Goal: Task Accomplishment & Management: Complete application form

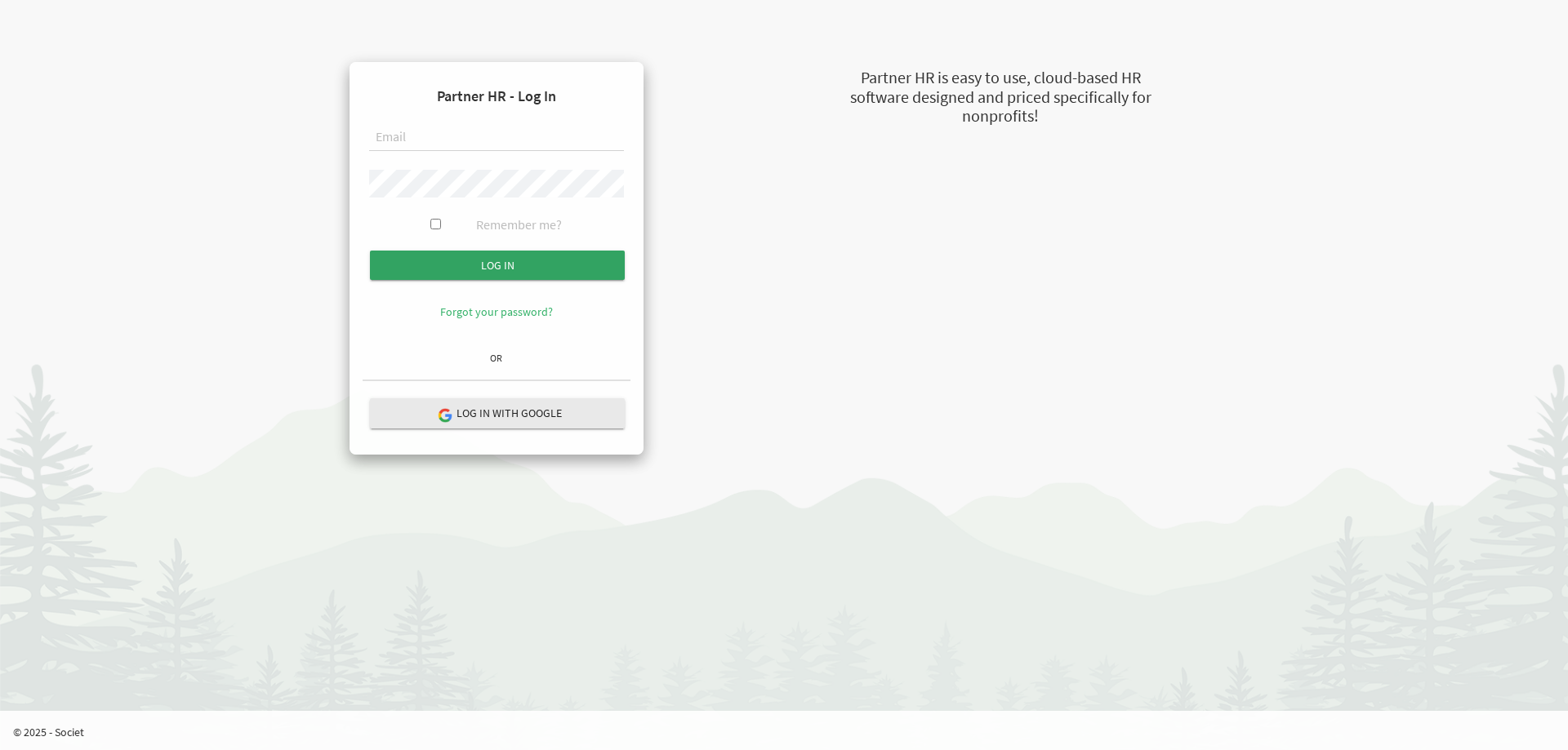
type input "amy@uics.ca"
click at [500, 265] on input "Log in" at bounding box center [497, 265] width 254 height 29
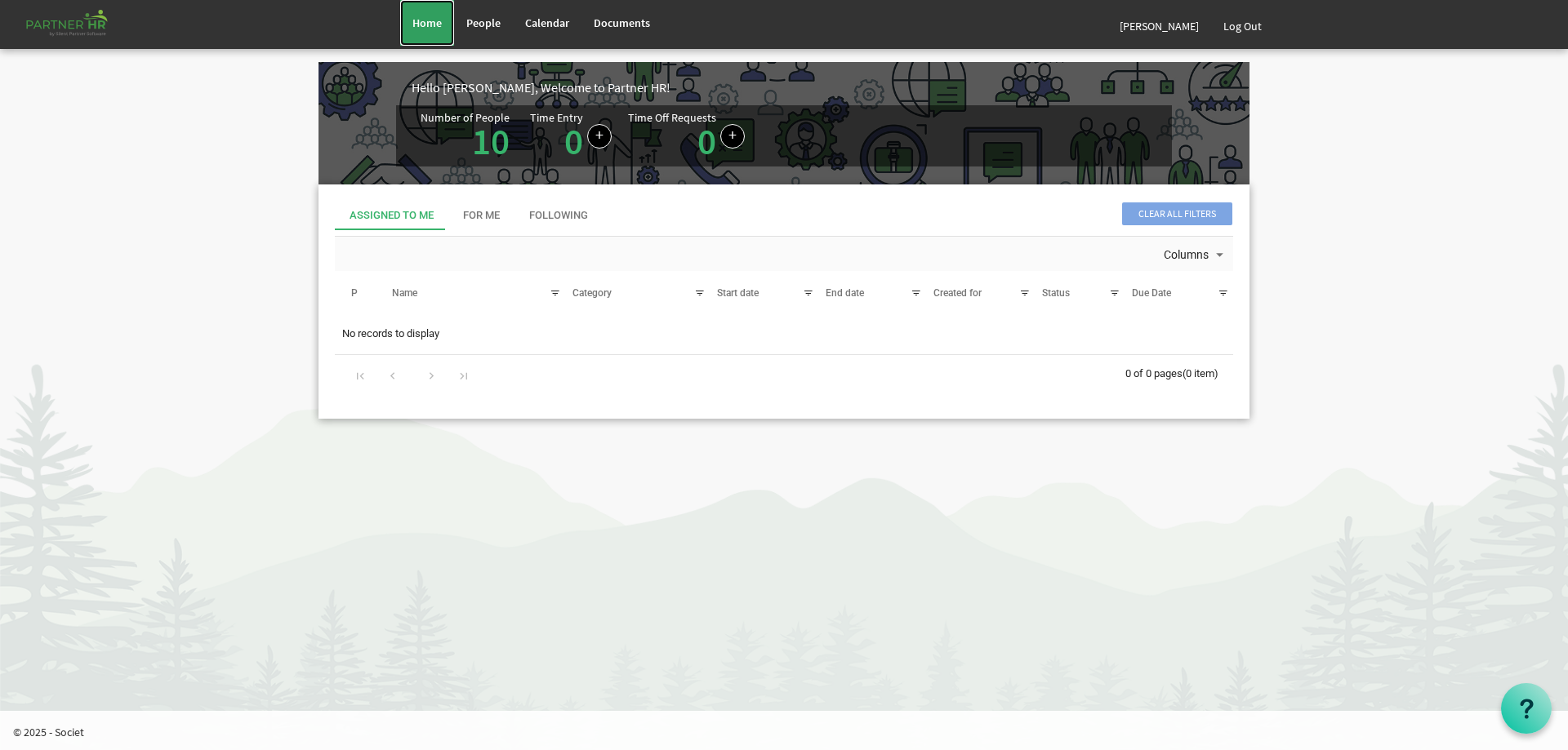
click at [434, 23] on span "Home" at bounding box center [427, 23] width 29 height 15
click at [1170, 17] on link "[PERSON_NAME]" at bounding box center [1159, 26] width 104 height 46
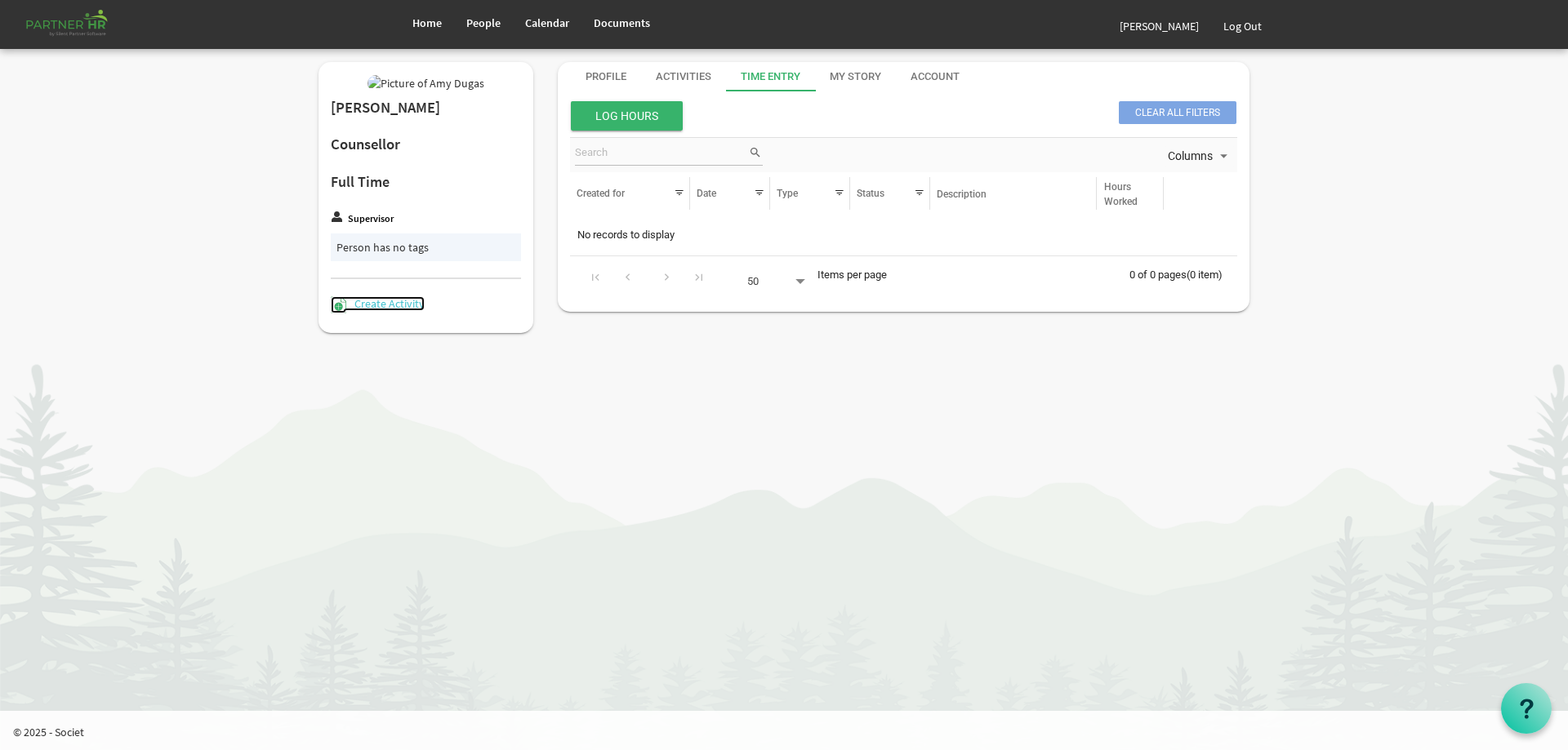
click at [398, 311] on link "Create Activity" at bounding box center [378, 304] width 94 height 15
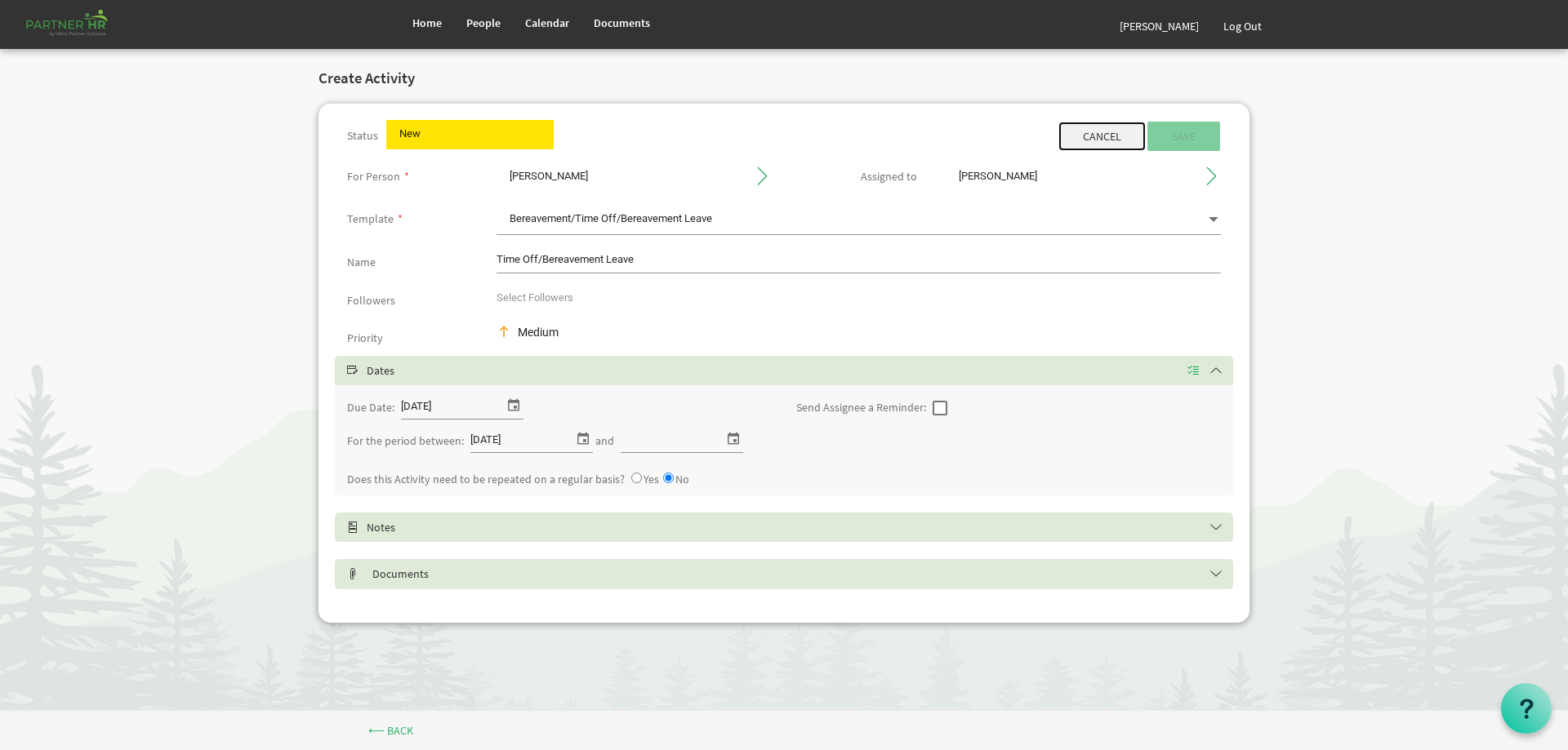
click at [1105, 141] on link "Cancel" at bounding box center [1102, 136] width 87 height 29
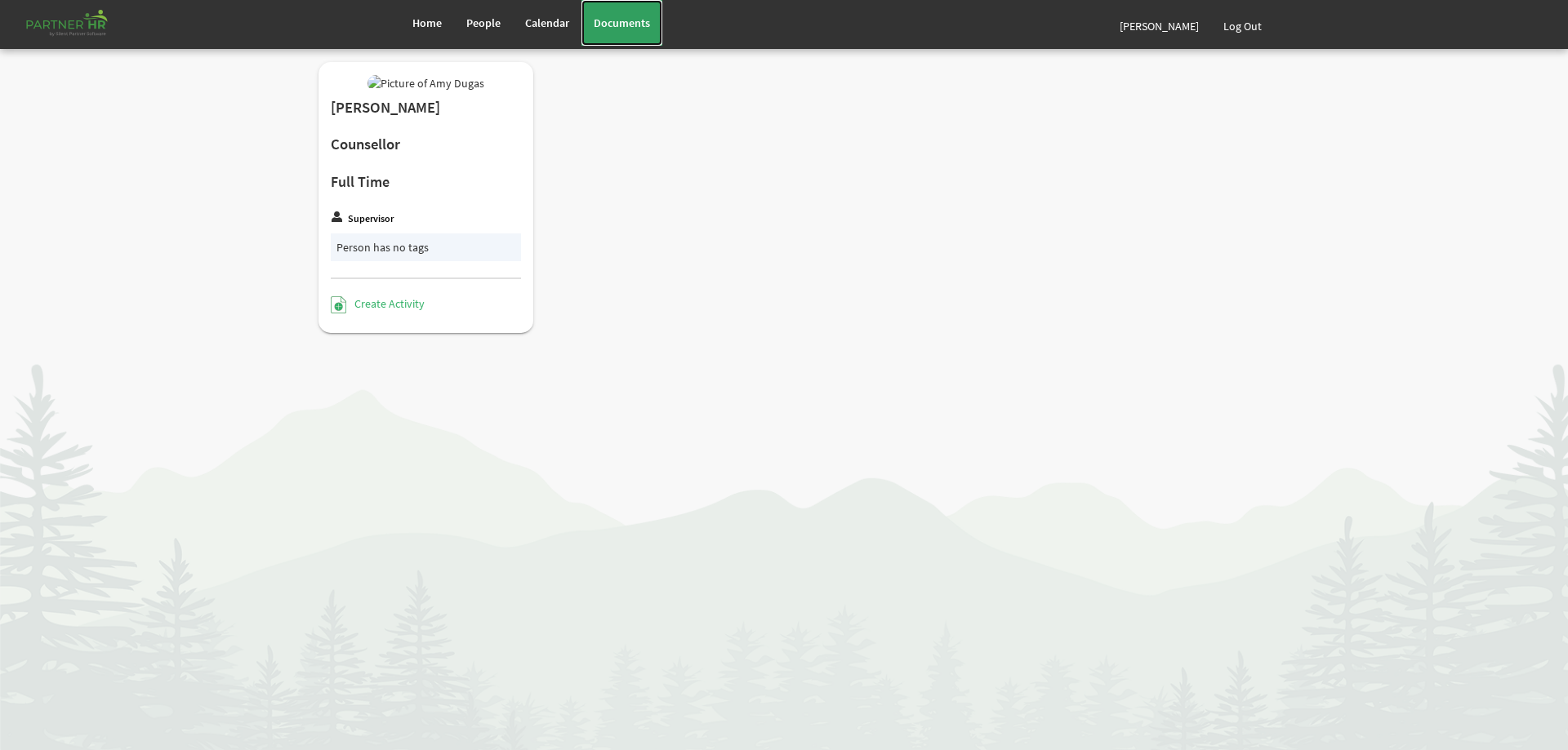
click at [624, 26] on span "Documents" at bounding box center [621, 23] width 56 height 15
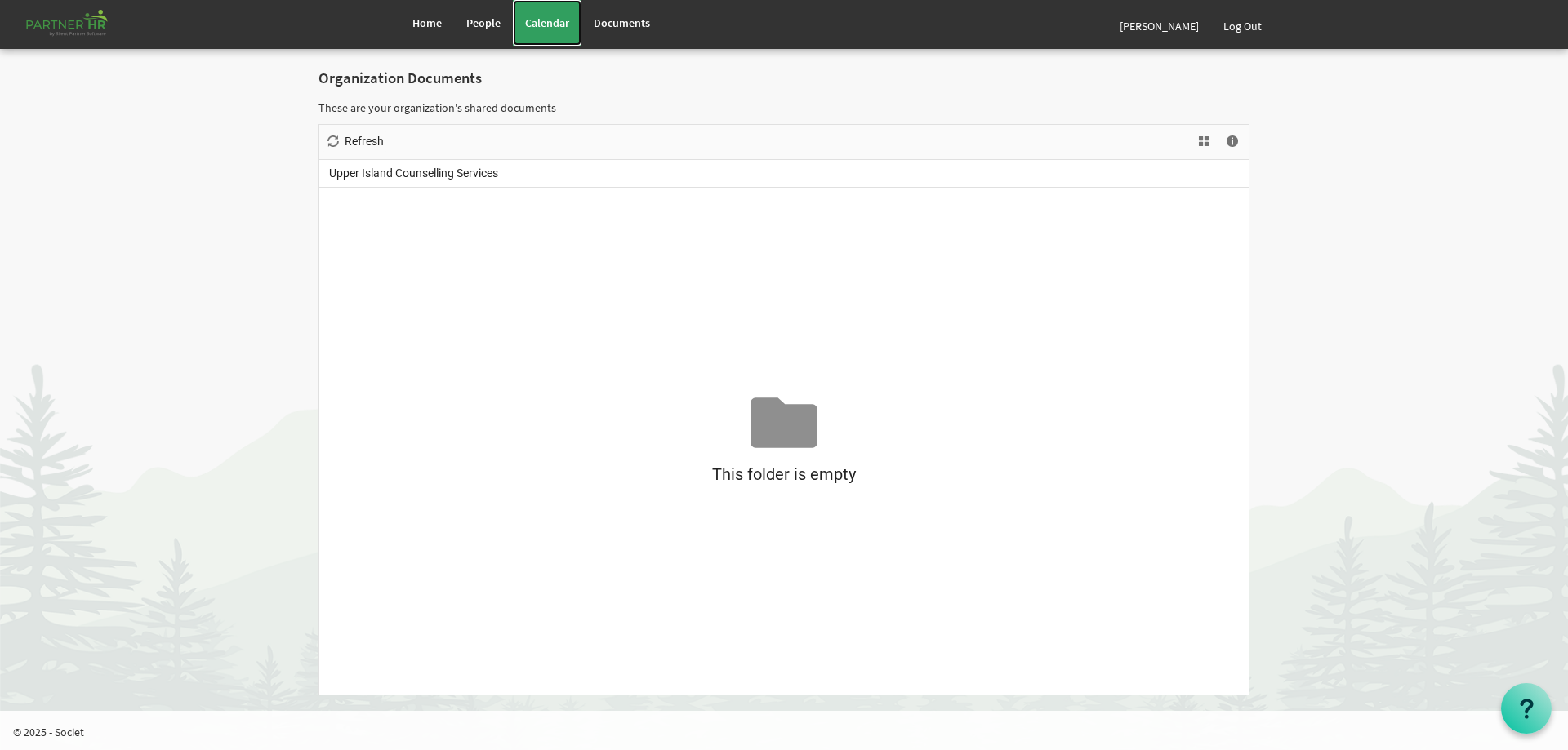
click at [555, 23] on span "Calendar" at bounding box center [547, 23] width 44 height 15
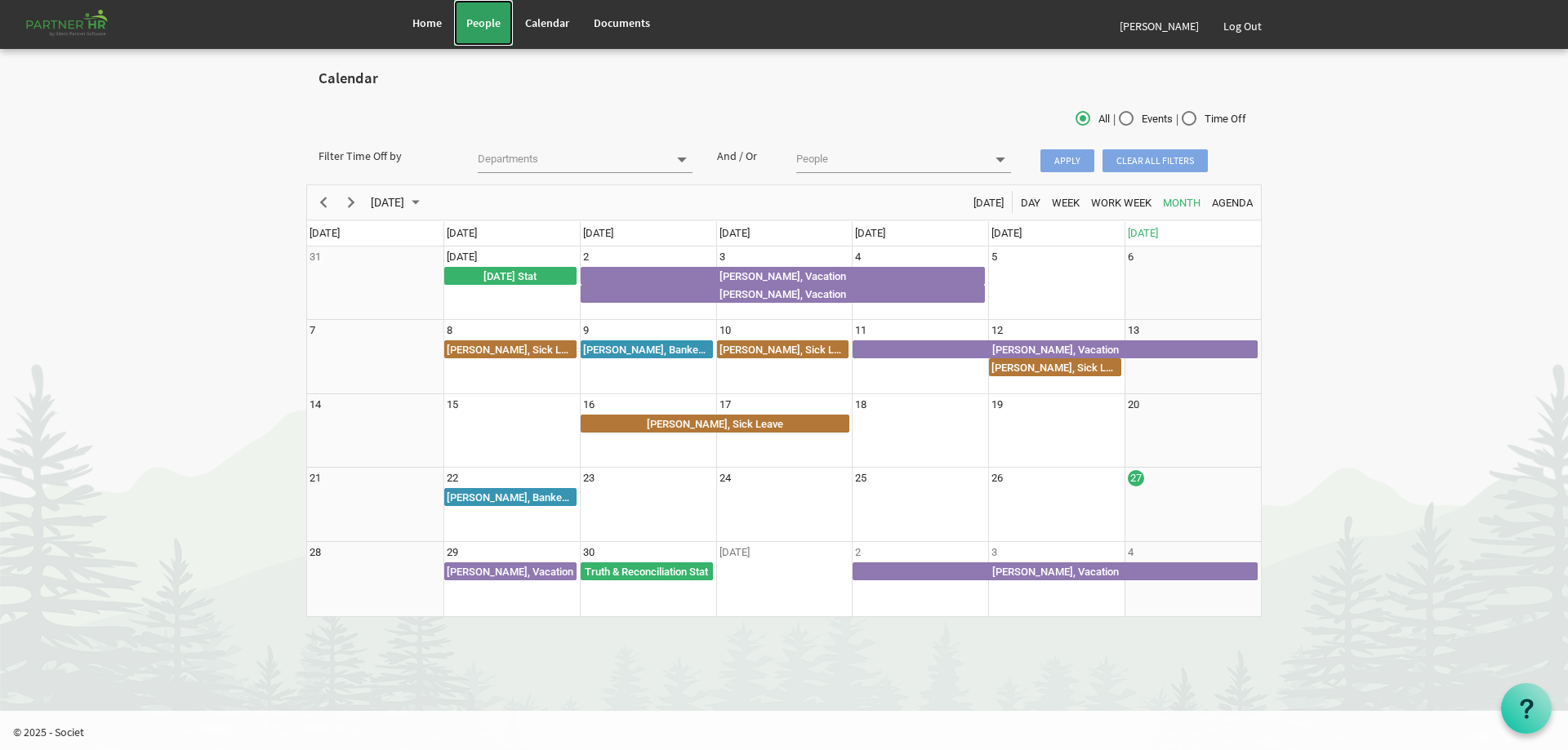
click at [491, 22] on span "People" at bounding box center [483, 23] width 34 height 15
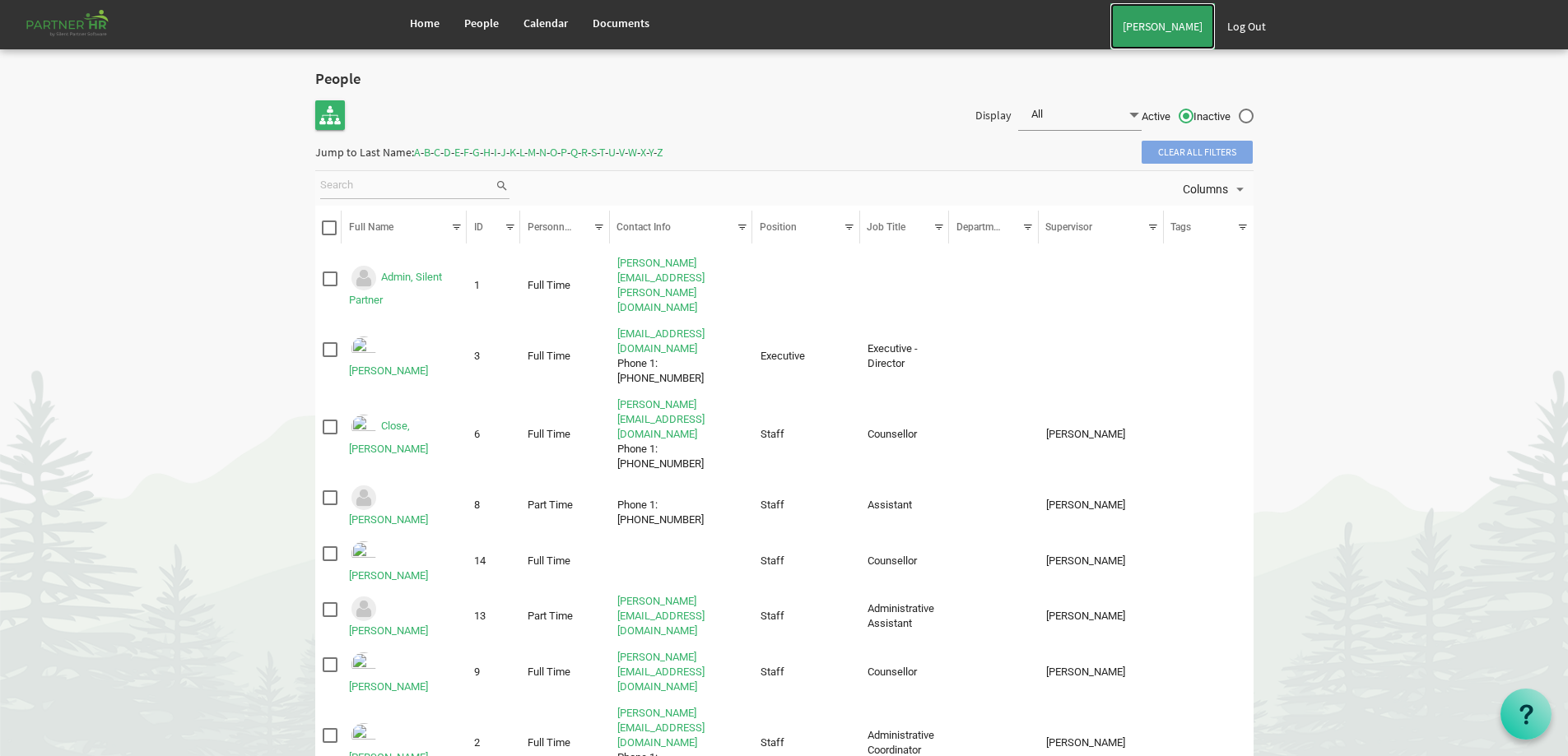
click at [1170, 21] on link "[PERSON_NAME]" at bounding box center [1163, 26] width 105 height 46
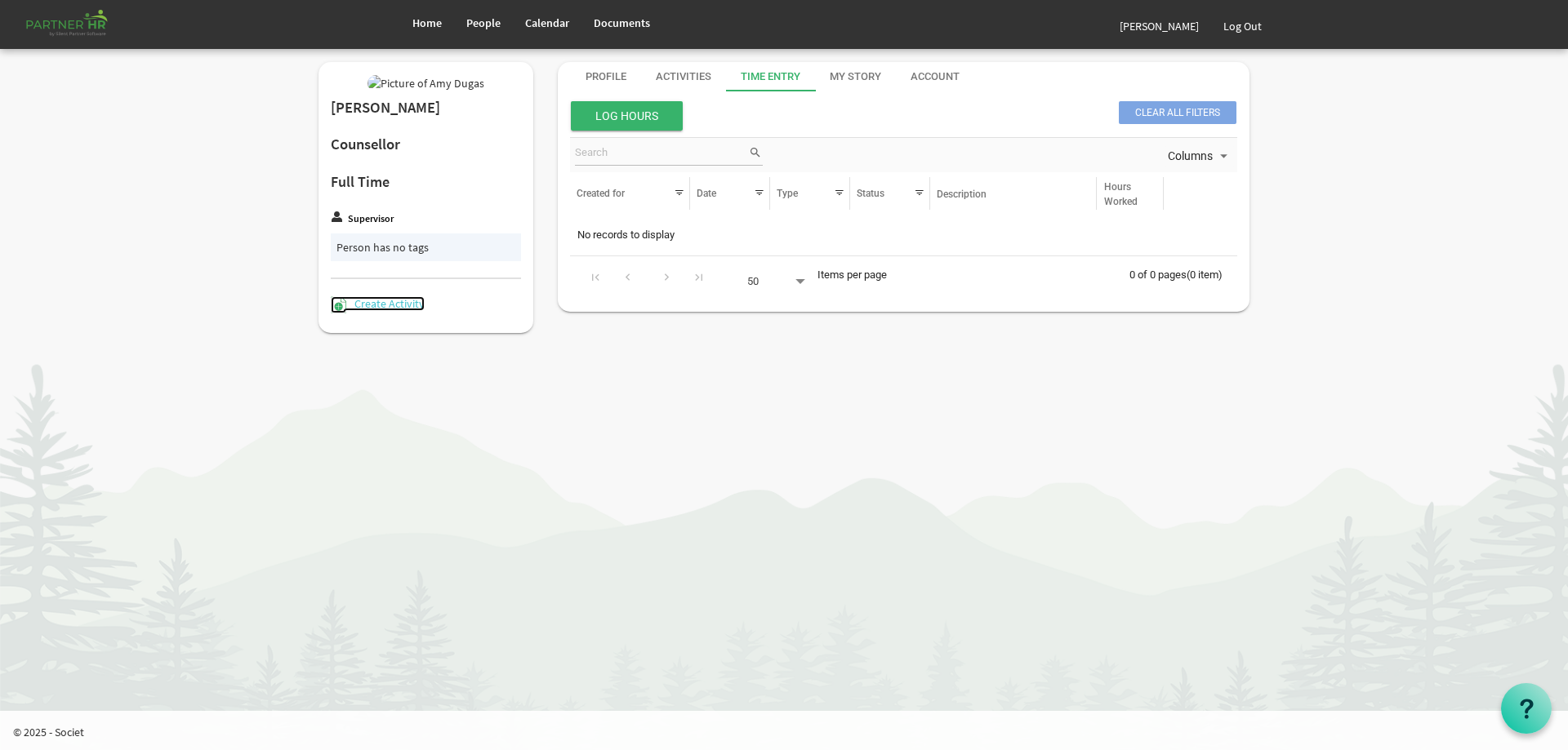
click at [394, 311] on link "Create Activity" at bounding box center [378, 304] width 94 height 15
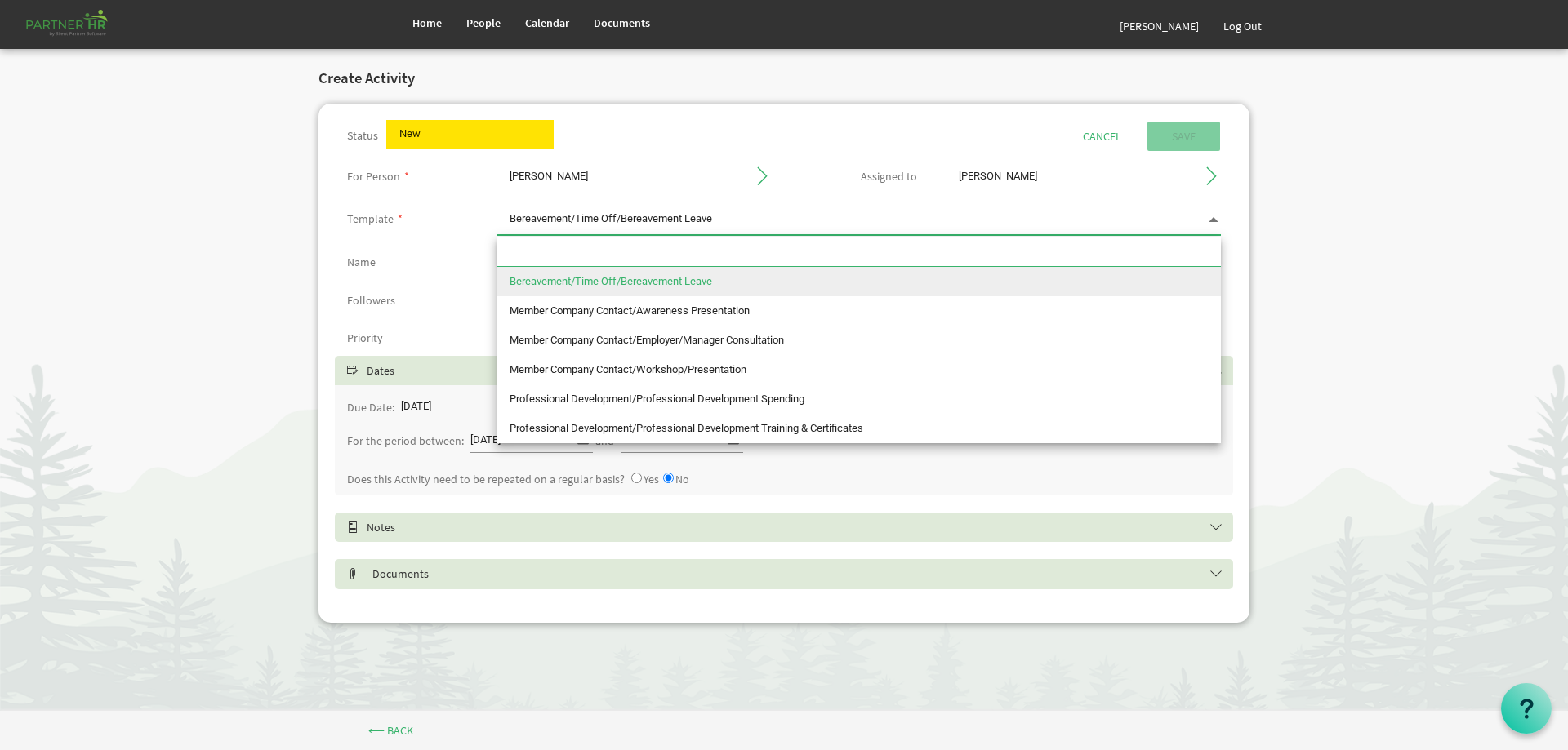
click at [821, 217] on span "Bereavement/Time Off/Bereavement Leave Bereavement/Time Off/Bereavement Leave" at bounding box center [858, 220] width 724 height 30
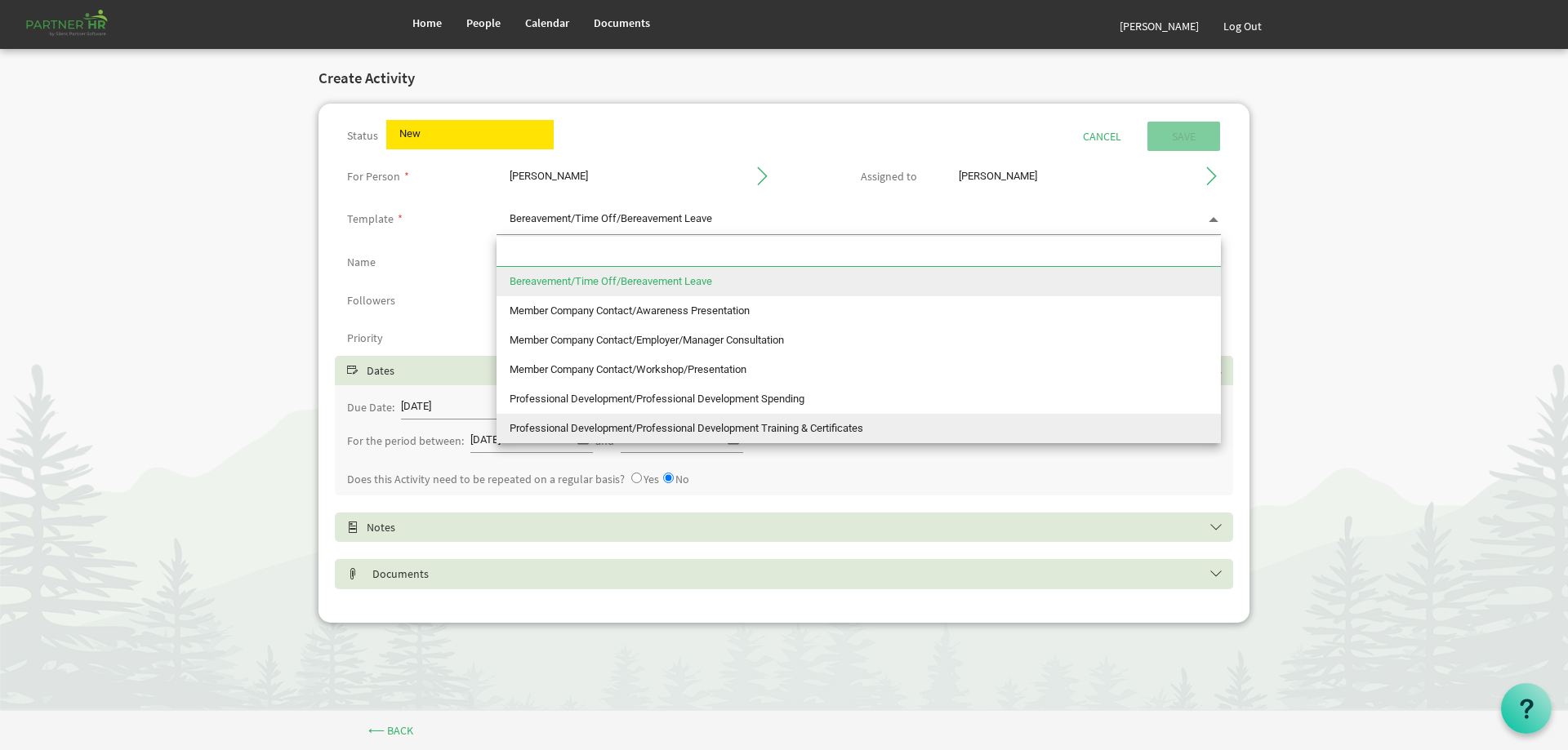
click at [786, 433] on li "Professional Development/Professional Development Training & Certificates" at bounding box center [858, 429] width 724 height 29
type input "Professional Development/Professional Development Training & Certificates"
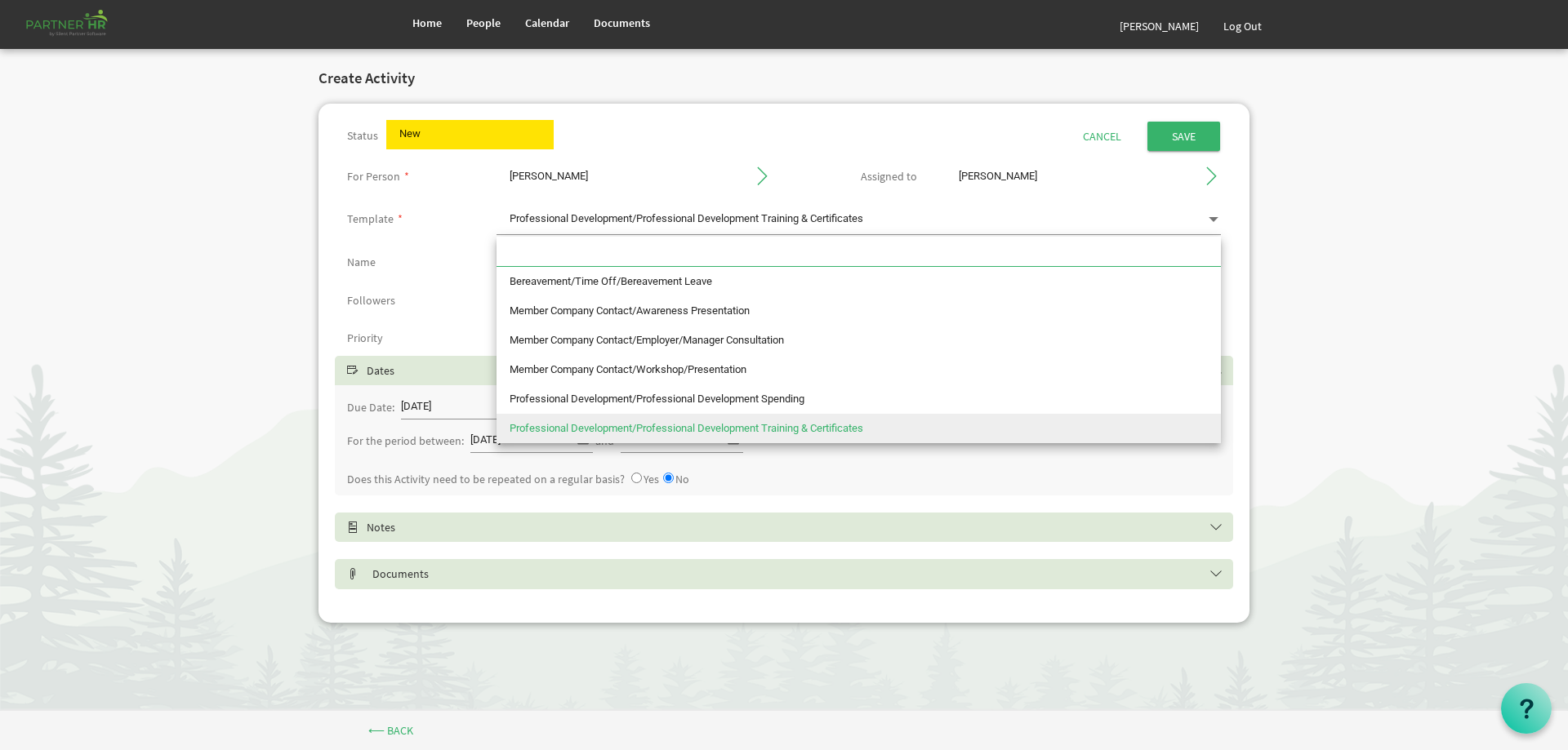
type input "Professional Development Training & Certificates"
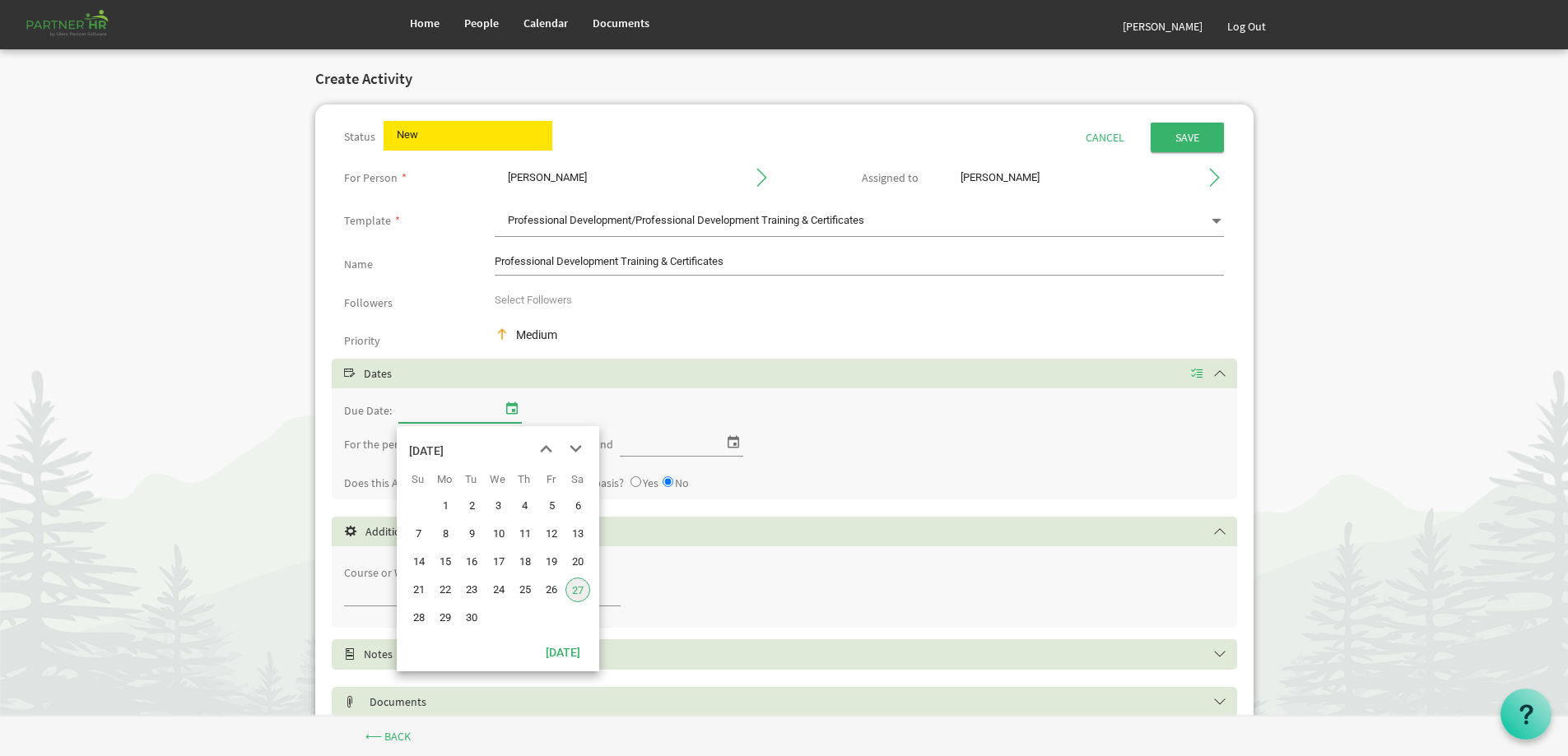
click at [506, 406] on span "select" at bounding box center [511, 408] width 19 height 21
click at [577, 591] on span "27" at bounding box center [577, 590] width 24 height 24
type input "[DATE]"
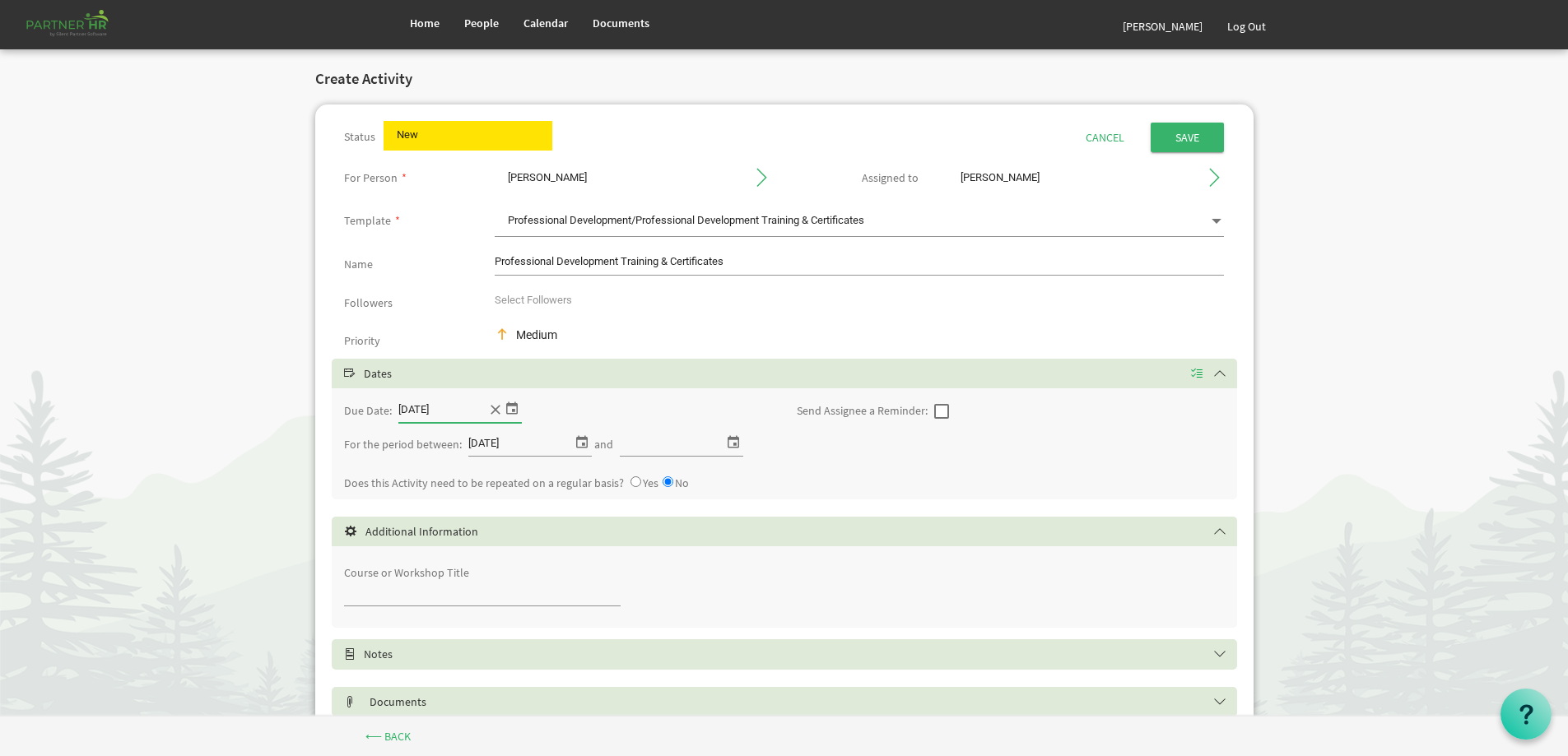
click at [574, 441] on span "select" at bounding box center [581, 441] width 19 height 21
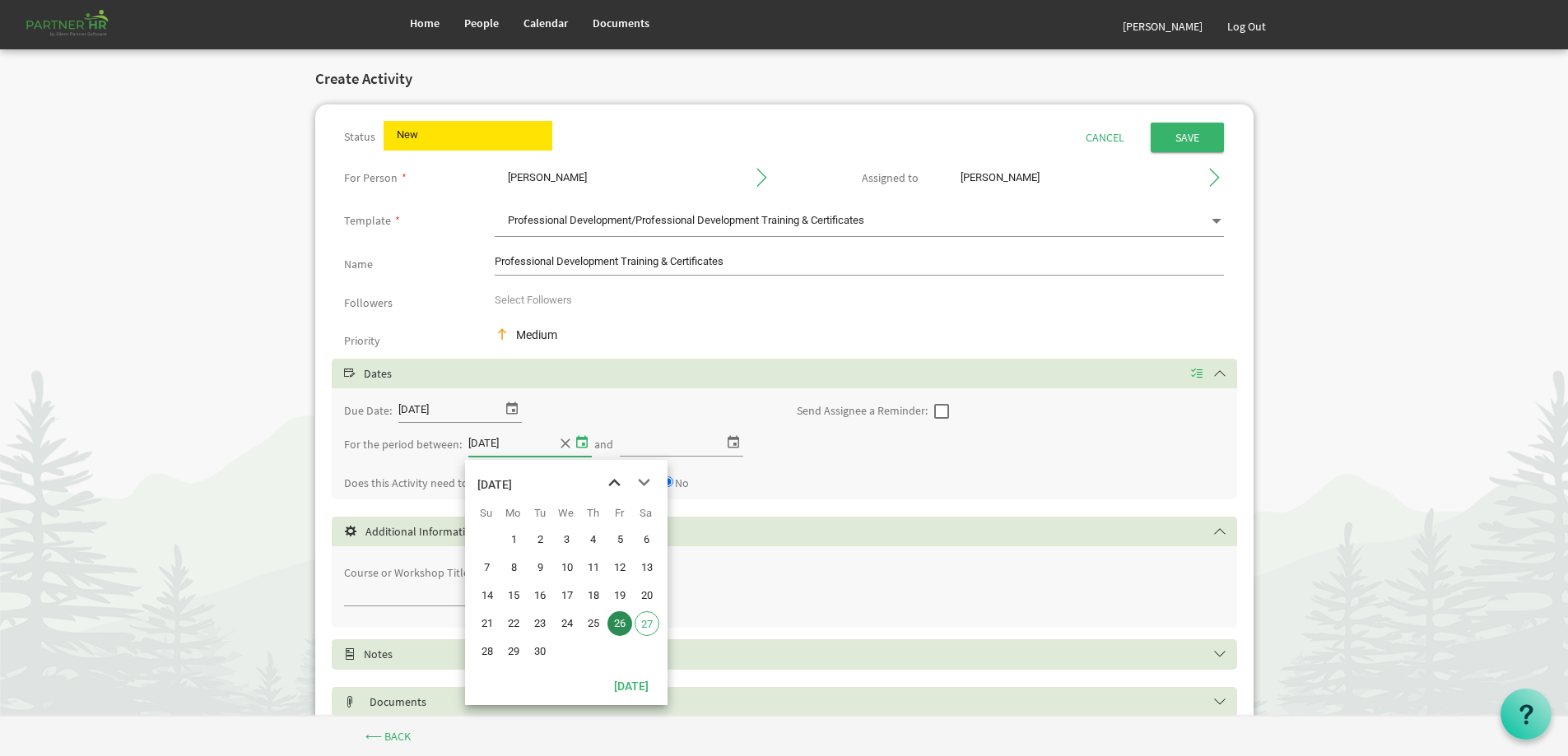
click at [612, 486] on span "previous month" at bounding box center [614, 483] width 29 height 30
click at [651, 626] on span "26" at bounding box center [646, 624] width 24 height 24
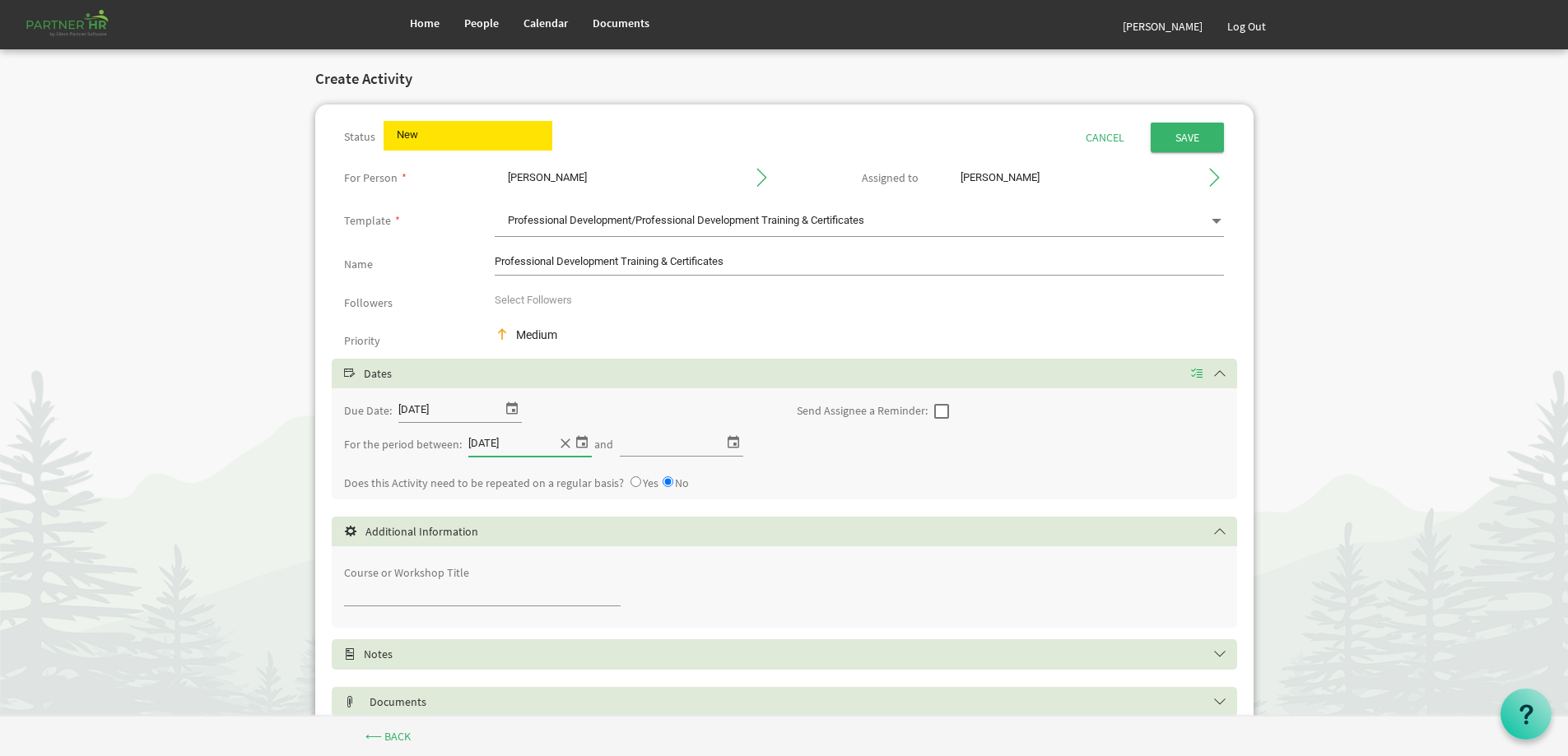
type input "[DATE]"
click at [732, 436] on span "select" at bounding box center [733, 441] width 19 height 21
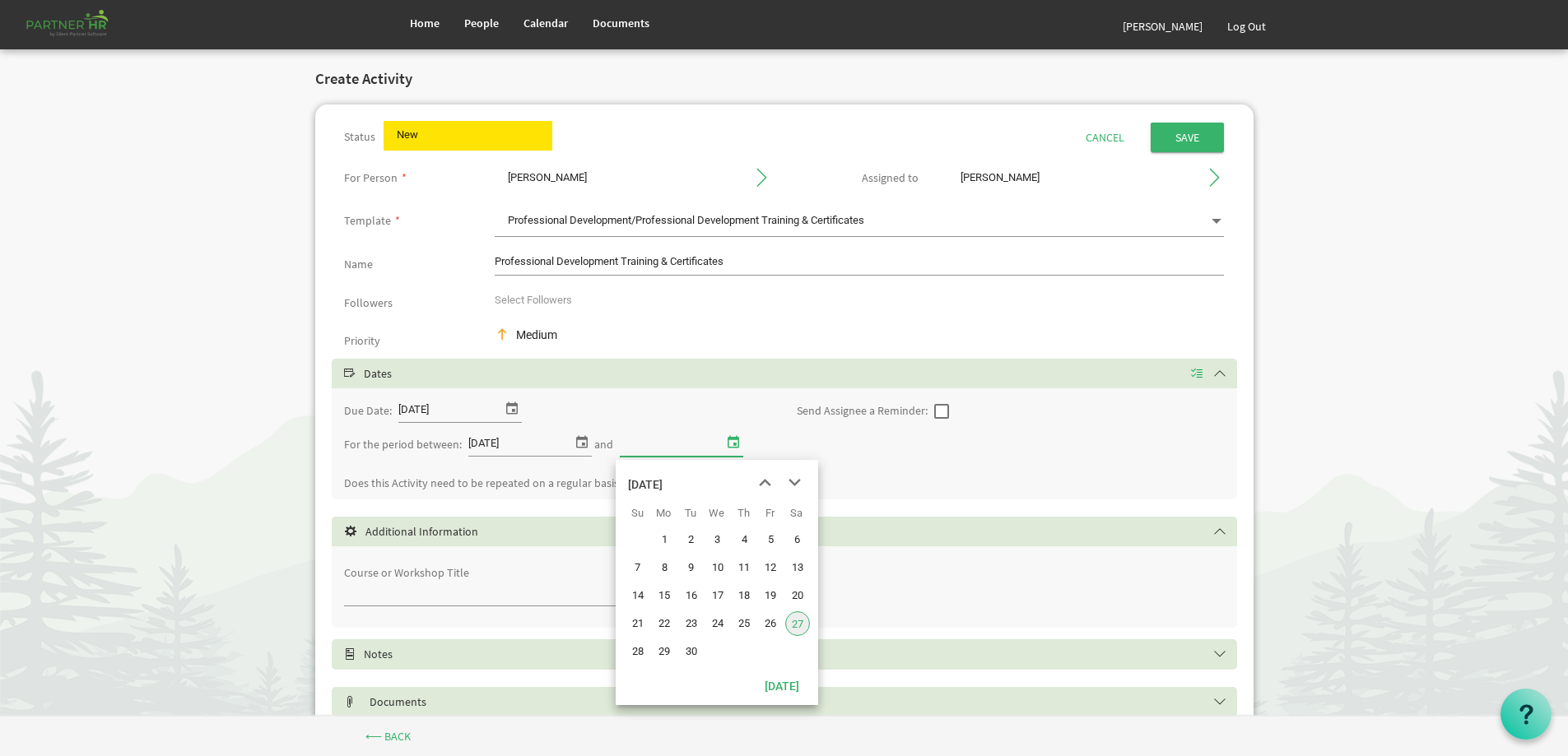
click at [797, 621] on span "27" at bounding box center [798, 624] width 24 height 24
type input "[DATE]"
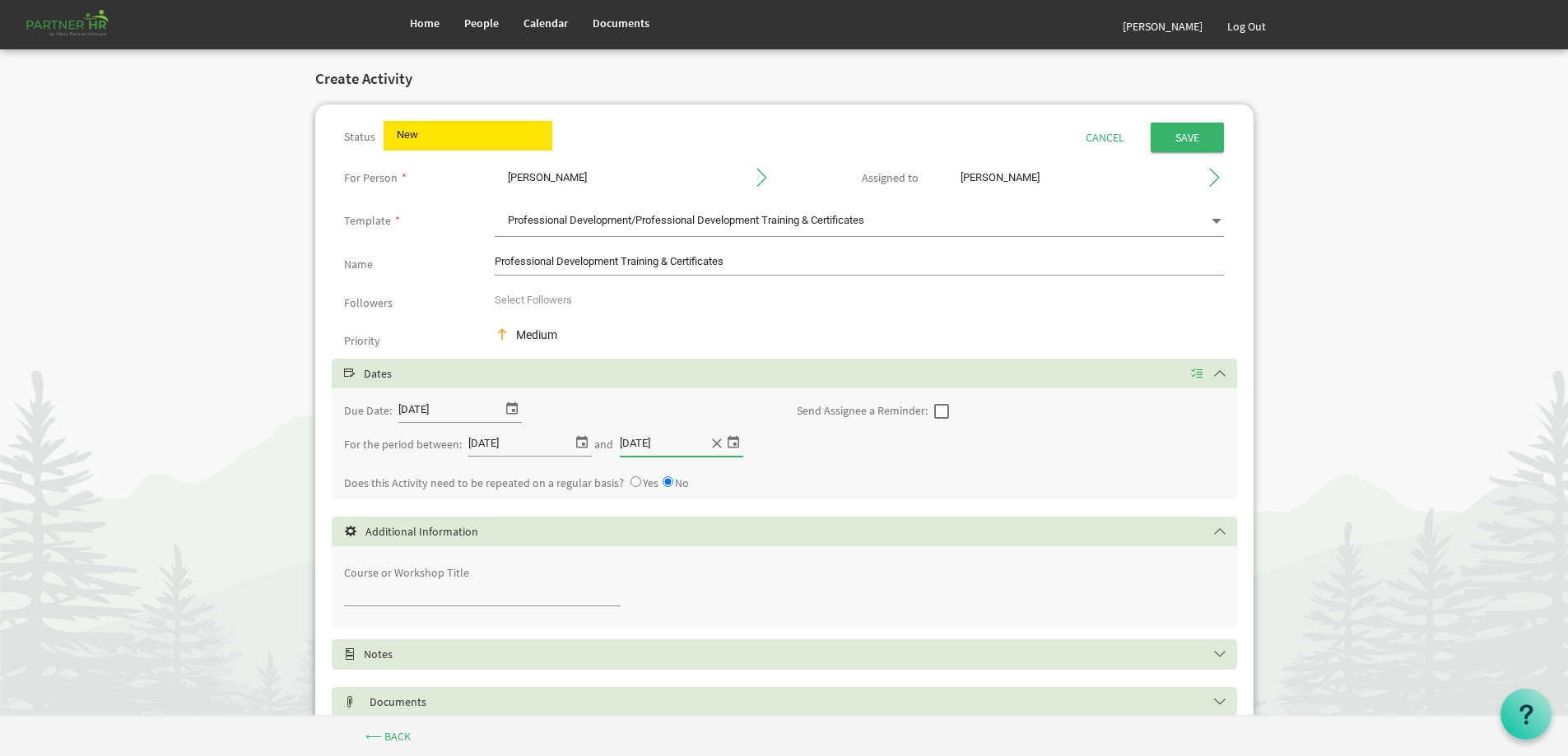
click at [461, 592] on input "text" at bounding box center [483, 593] width 278 height 24
drag, startPoint x: 416, startPoint y: 588, endPoint x: 339, endPoint y: 588, distance: 77.0
click at [339, 588] on div "Course or Workshop Title Somatic" at bounding box center [483, 586] width 302 height 57
paste input "Key Somatic Therapy Techniques for Complex Trauma"
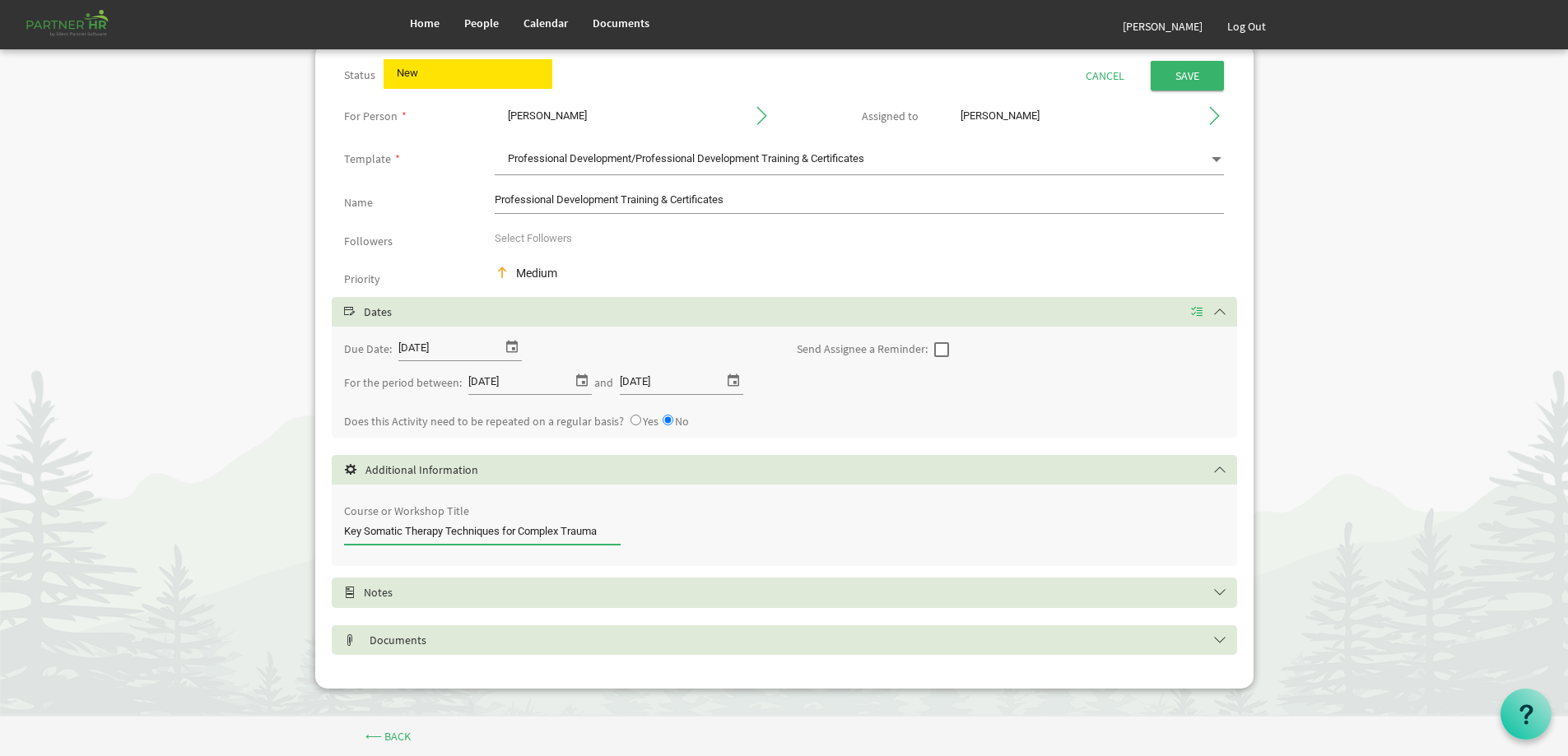
type input "Key Somatic Therapy Techniques for Complex Trauma"
click at [1222, 640] on h5 "Documents" at bounding box center [797, 640] width 906 height 14
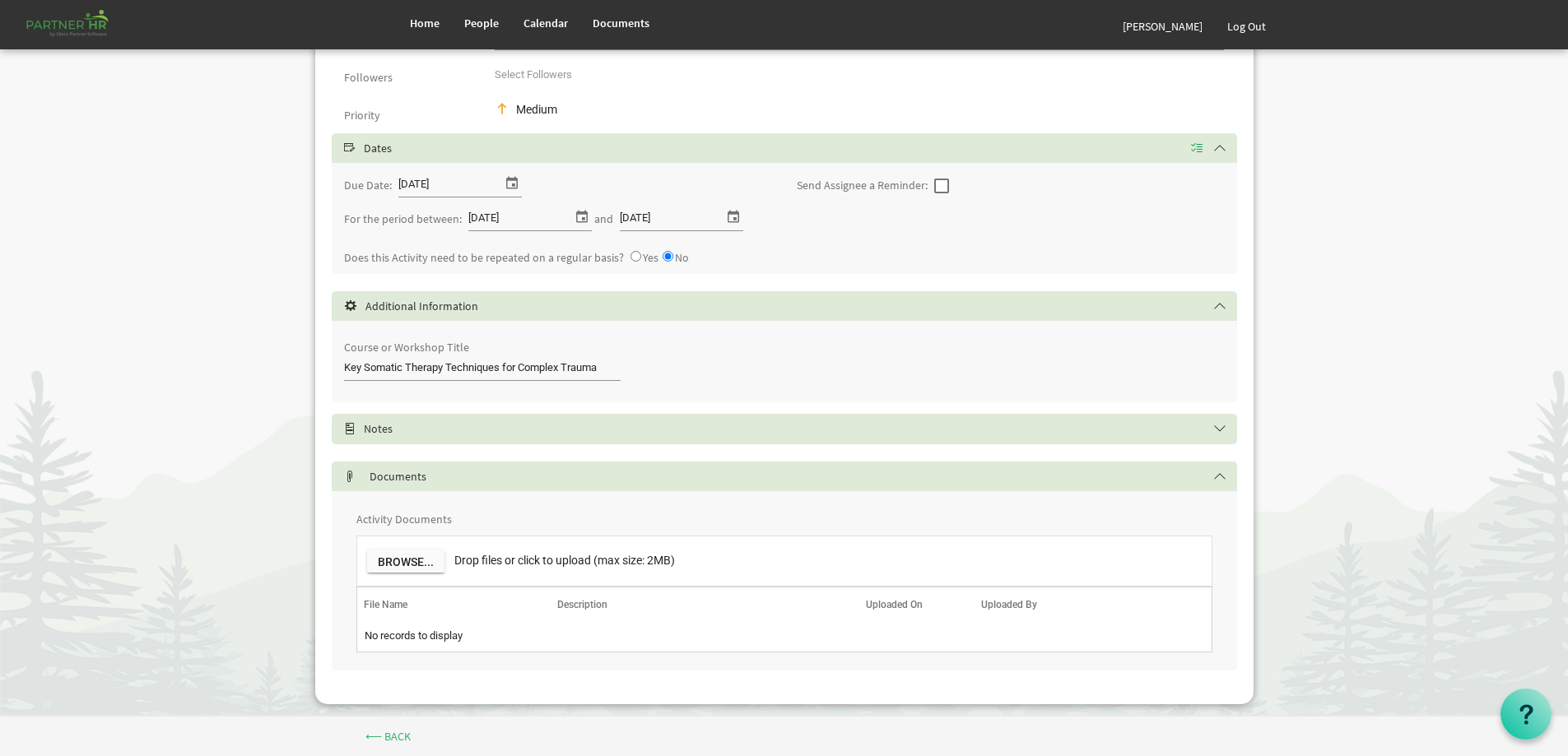
scroll to position [226, 0]
click at [426, 566] on button "Browse..." at bounding box center [406, 560] width 78 height 23
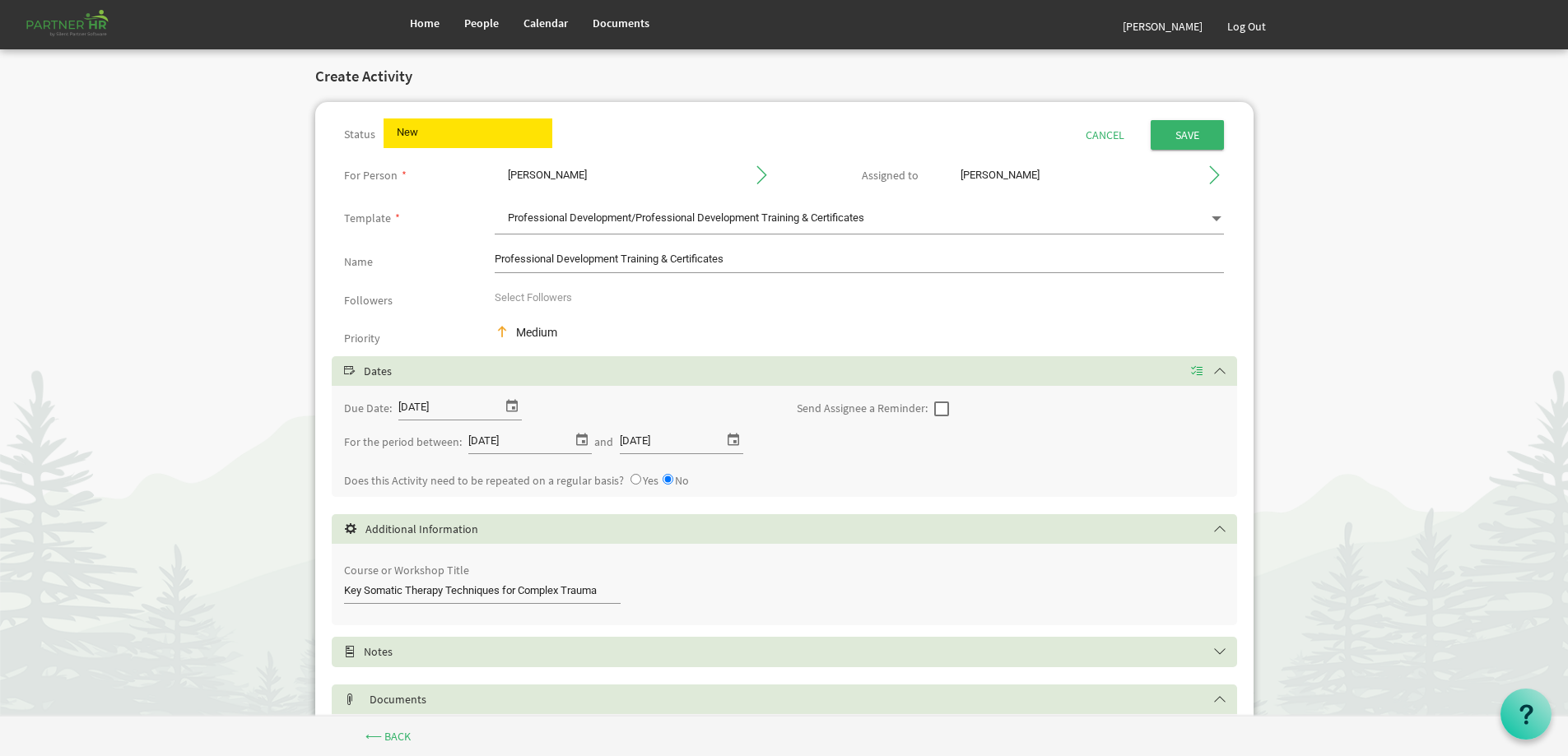
scroll to position [0, 0]
click at [1181, 130] on input "submit" at bounding box center [1187, 137] width 73 height 30
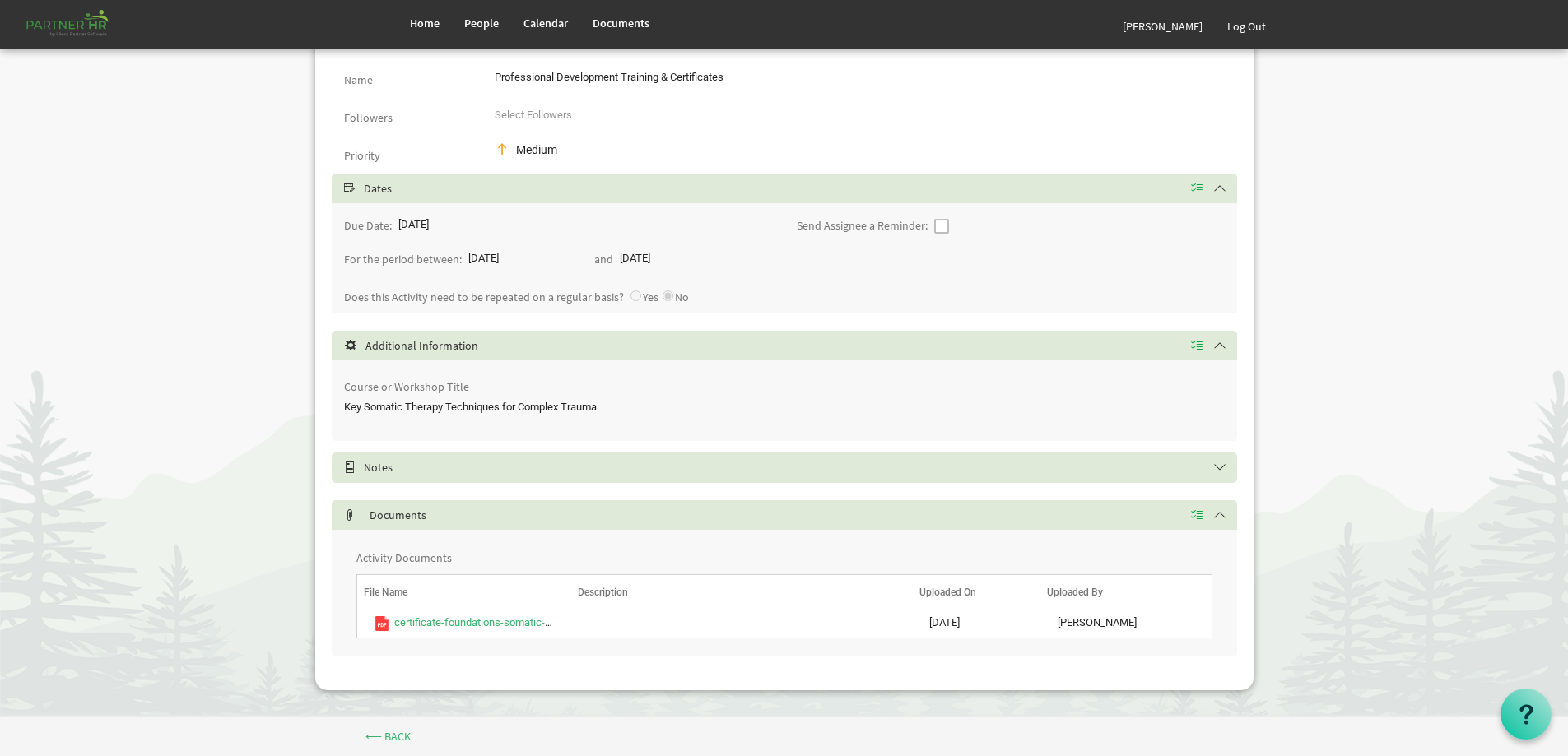
scroll to position [185, 0]
